Goal: Check status: Check status

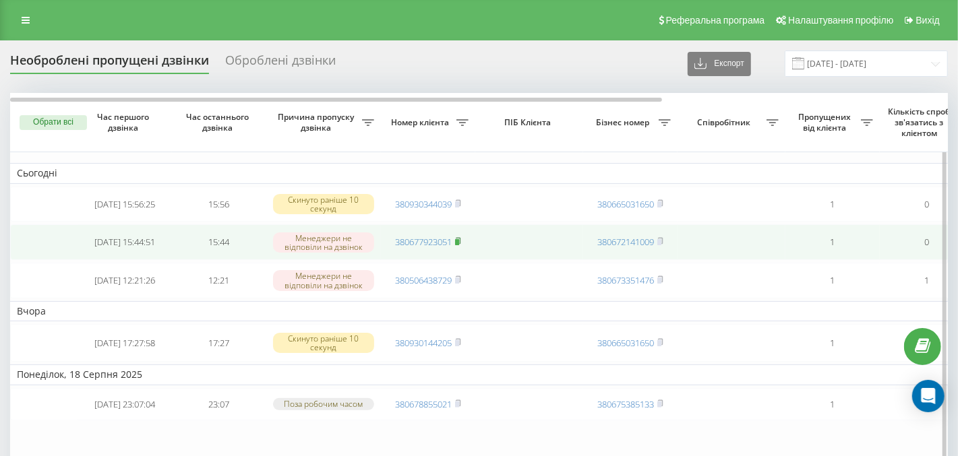
click at [459, 243] on rect at bounding box center [457, 242] width 4 height 6
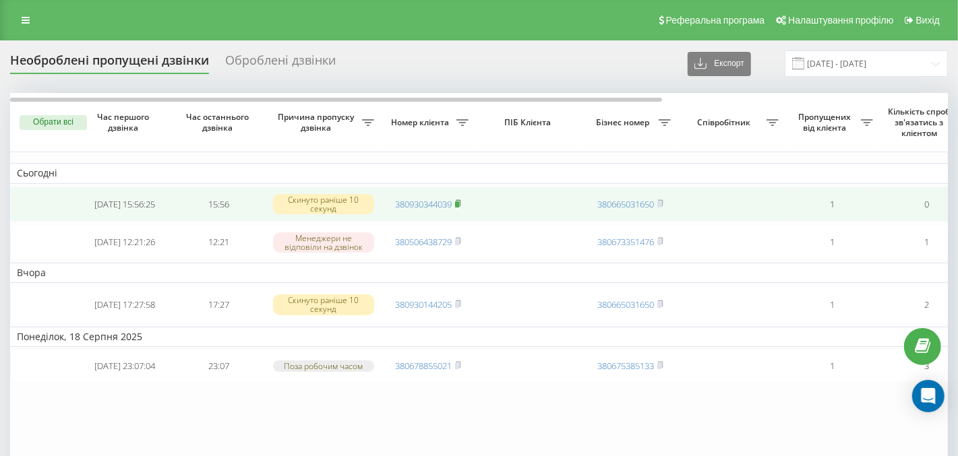
click at [459, 202] on rect at bounding box center [457, 205] width 4 height 6
